Goal: Understand process/instructions: Learn how to perform a task or action

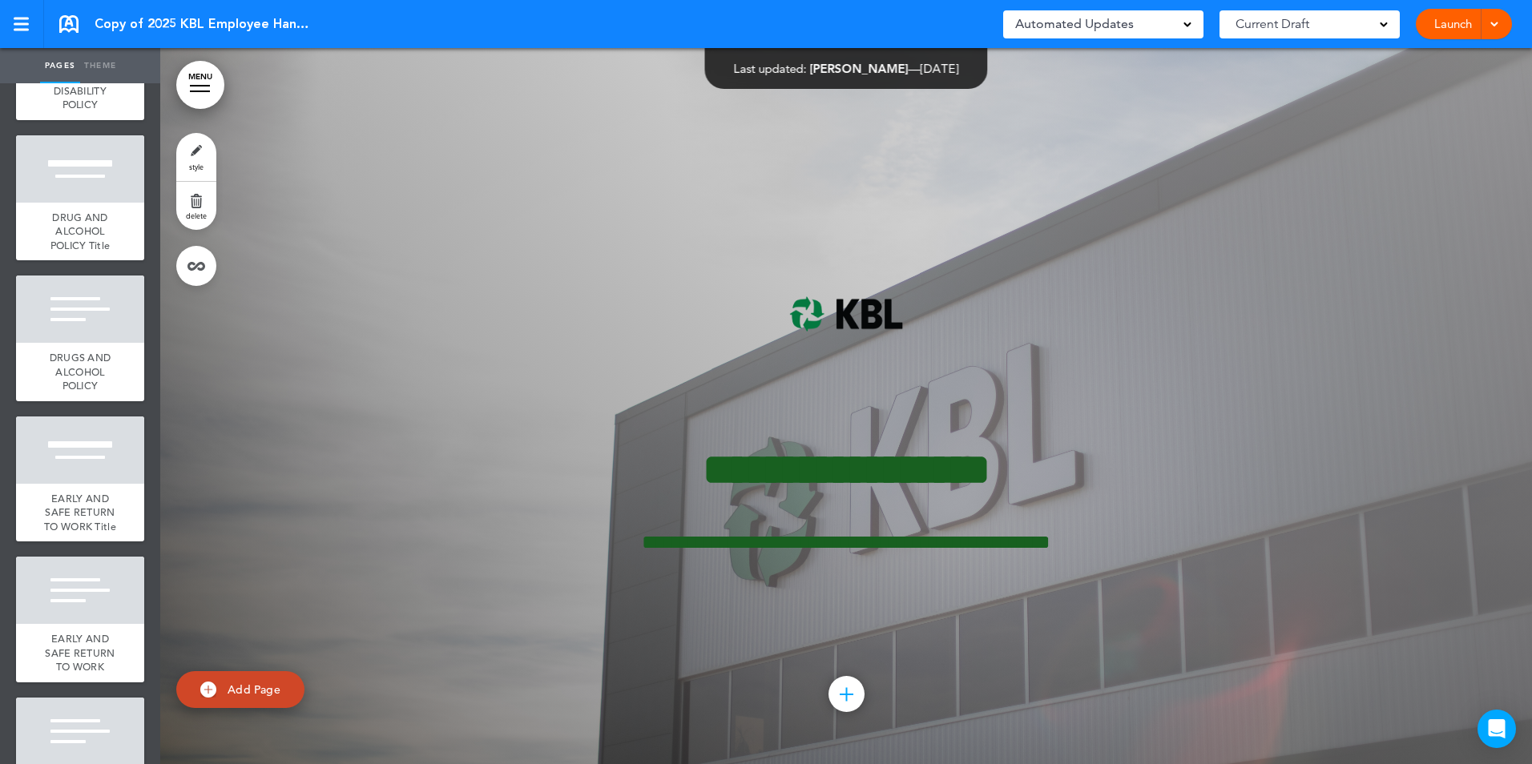
scroll to position [10015, 0]
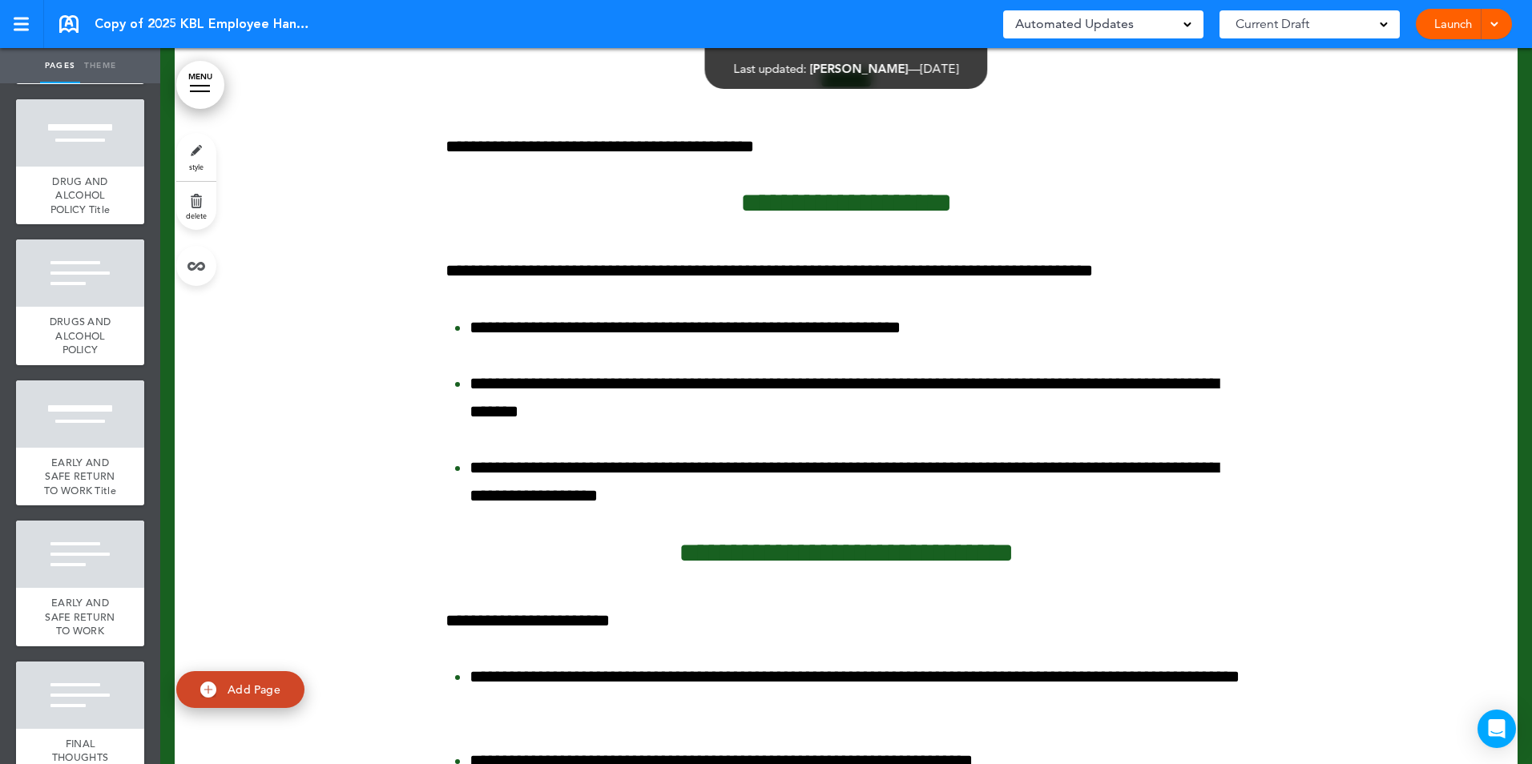
scroll to position [127521, 0]
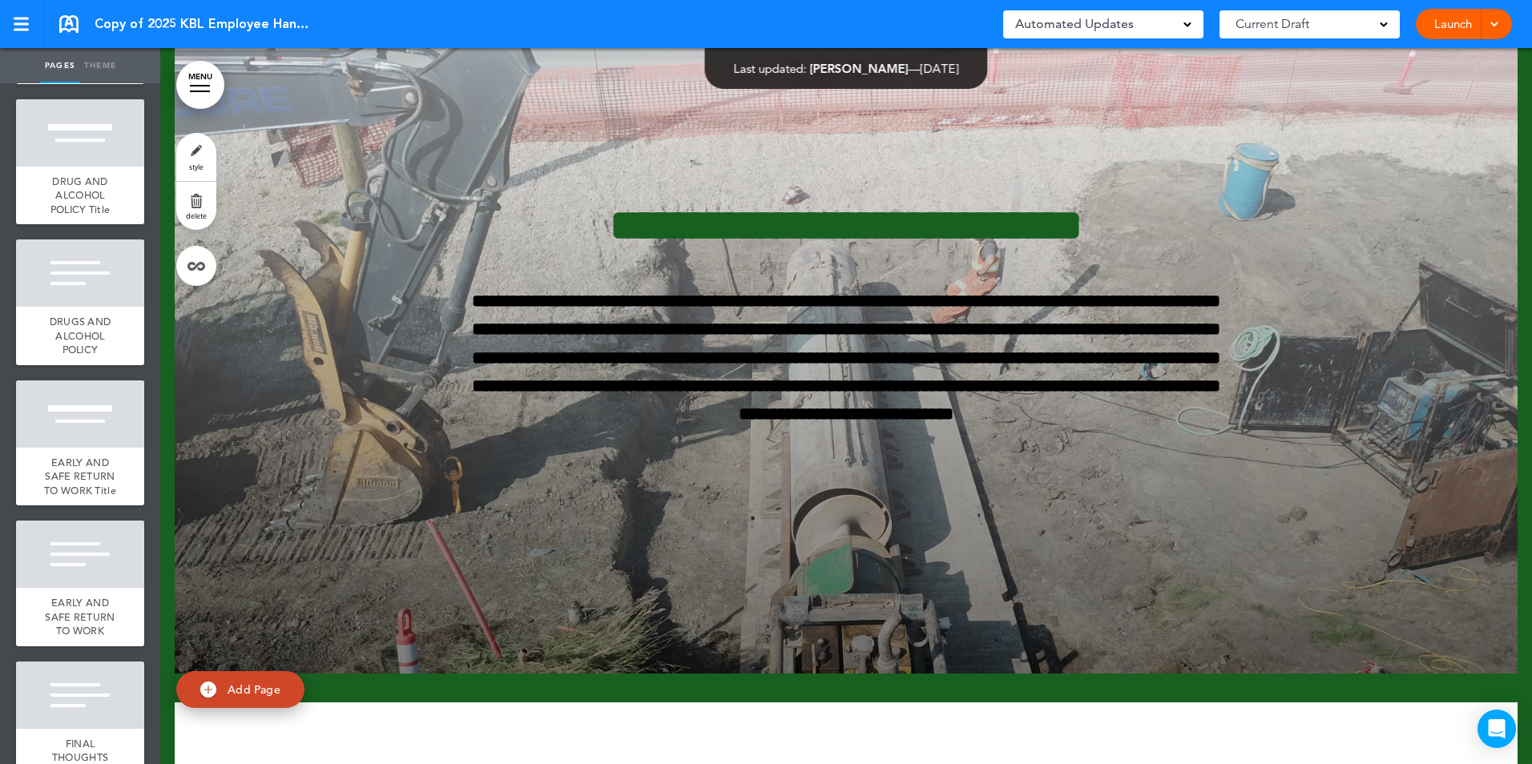
scroll to position [130000, 0]
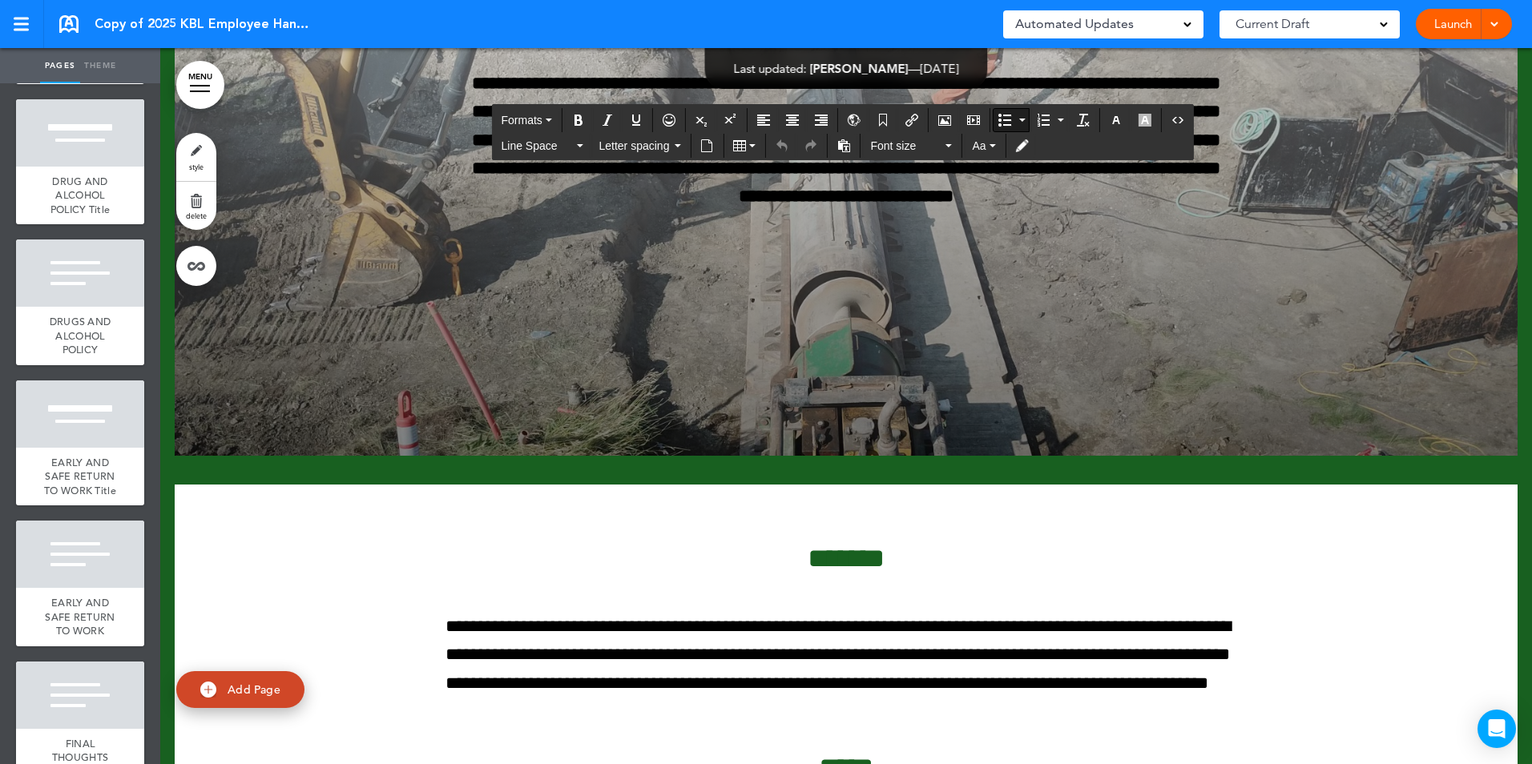
drag, startPoint x: 486, startPoint y: 457, endPoint x: 571, endPoint y: 490, distance: 91.3
